Goal: Navigation & Orientation: Understand site structure

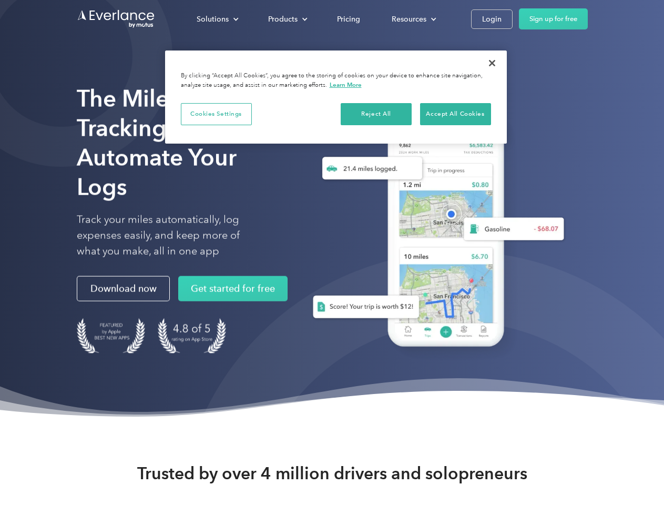
click at [217, 19] on div "Solutions" at bounding box center [213, 19] width 32 height 13
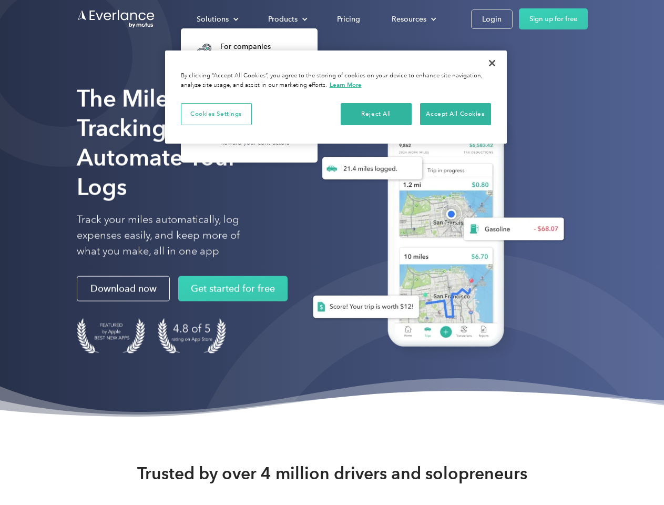
click at [287, 19] on div "Products" at bounding box center [282, 19] width 29 height 13
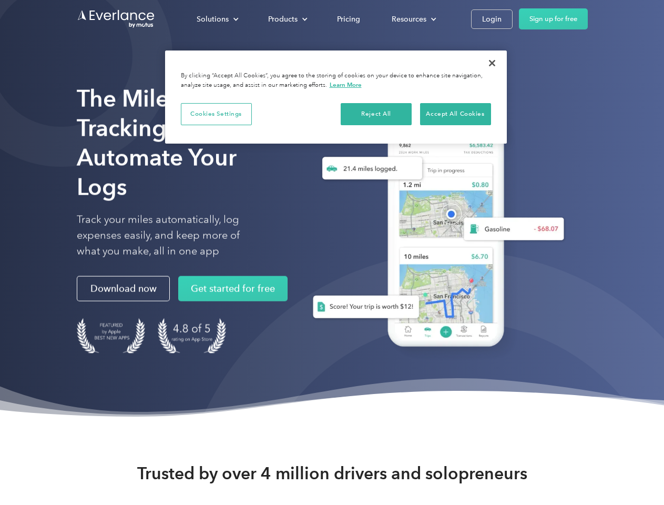
click at [413, 19] on div "Resources" at bounding box center [409, 19] width 35 height 13
click at [216, 114] on button "Cookies Settings" at bounding box center [216, 114] width 71 height 22
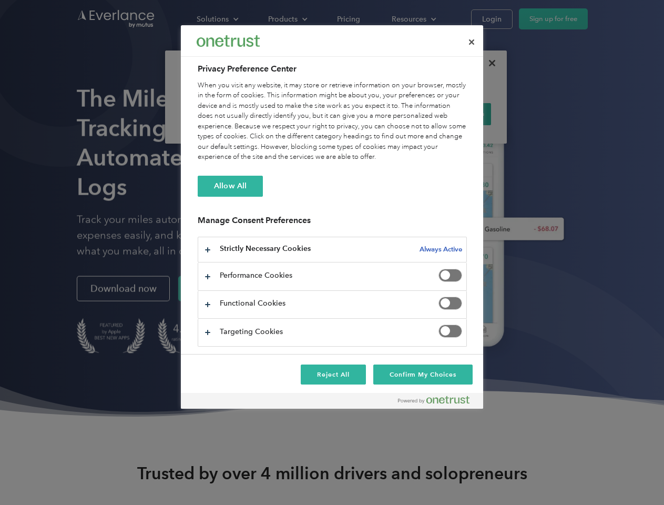
click at [376, 114] on div "When you visit any website, it may store or retrieve information on your browse…" at bounding box center [332, 121] width 269 height 82
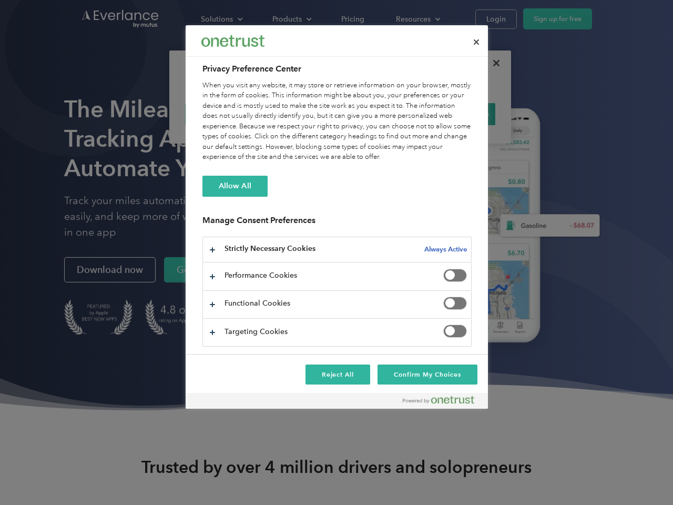
click at [455, 114] on div "When you visit any website, it may store or retrieve information on your browse…" at bounding box center [336, 121] width 269 height 82
click at [492, 63] on div at bounding box center [336, 252] width 673 height 505
